Goal: Browse casually

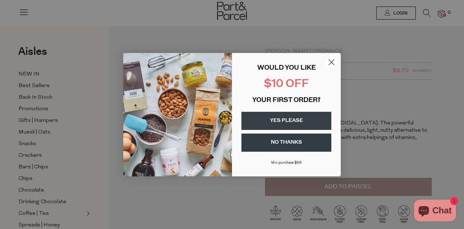
click at [333, 61] on circle "Close dialog" at bounding box center [332, 62] width 12 height 12
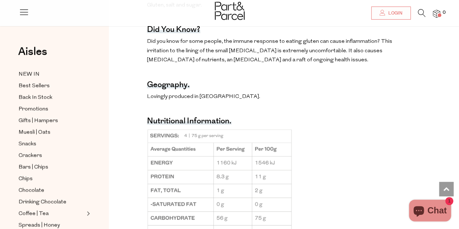
scroll to position [416, 0]
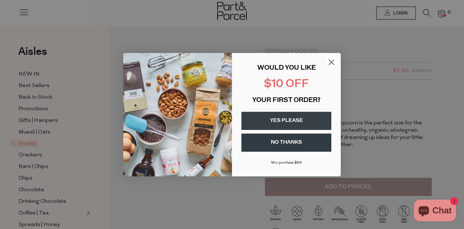
click at [330, 58] on circle "Close dialog" at bounding box center [332, 62] width 12 height 12
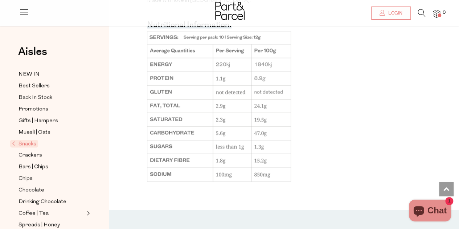
scroll to position [529, 0]
